Goal: Check status: Check status

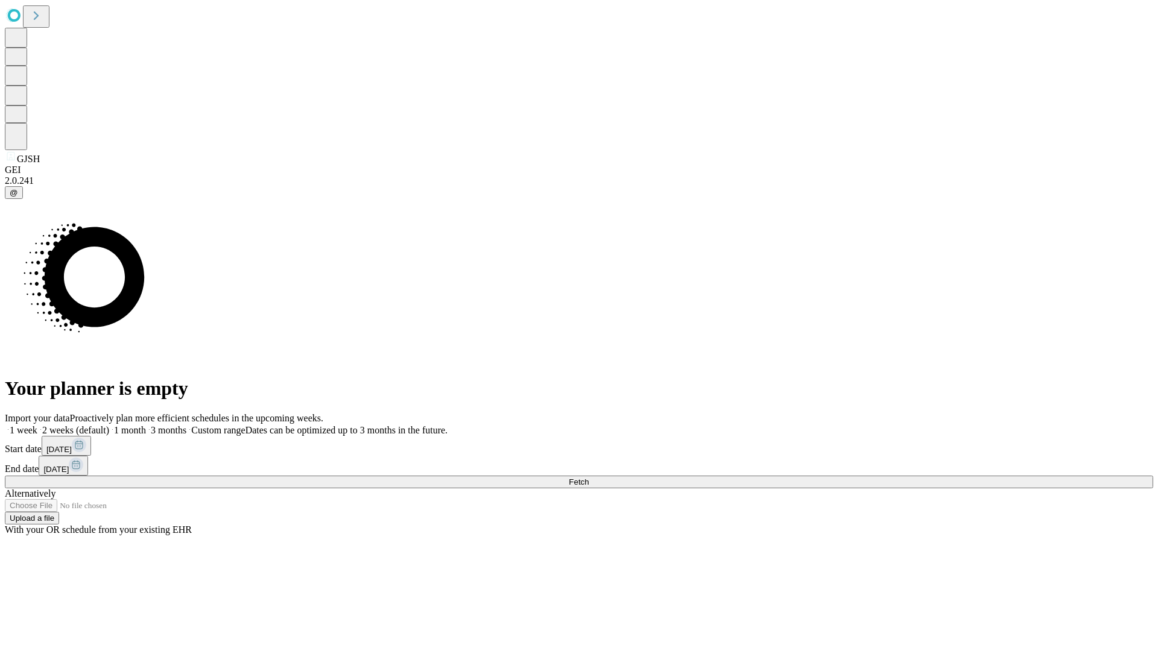
click at [589, 478] on span "Fetch" at bounding box center [579, 482] width 20 height 9
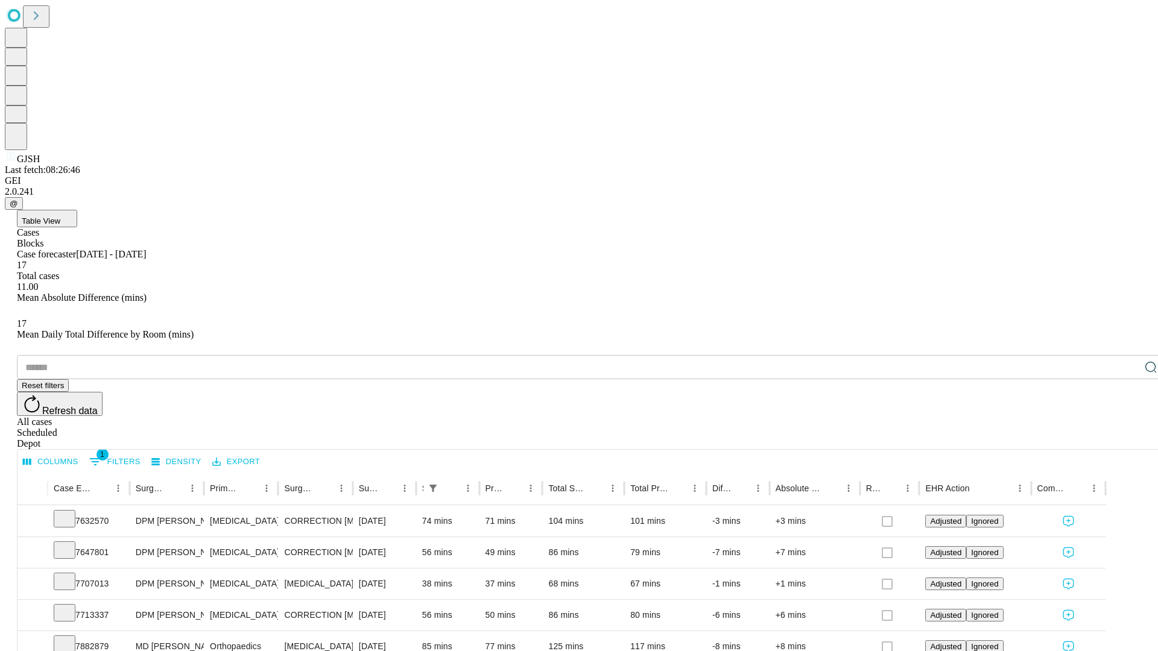
click at [1080, 428] on div "Scheduled" at bounding box center [591, 433] width 1148 height 11
